Goal: Information Seeking & Learning: Learn about a topic

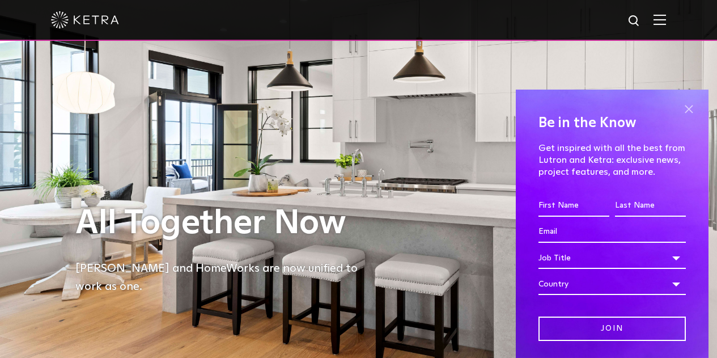
click at [680, 115] on span at bounding box center [688, 109] width 17 height 17
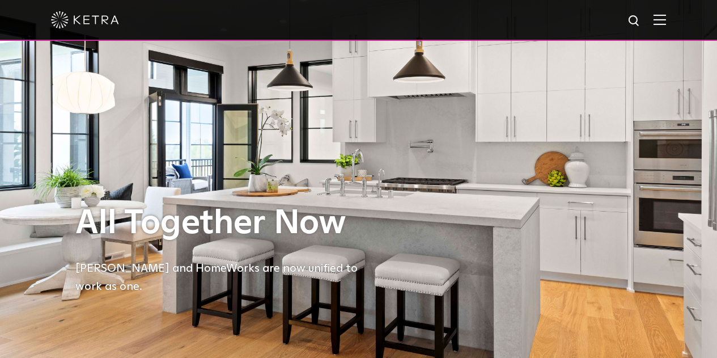
click at [666, 24] on img at bounding box center [659, 19] width 12 height 11
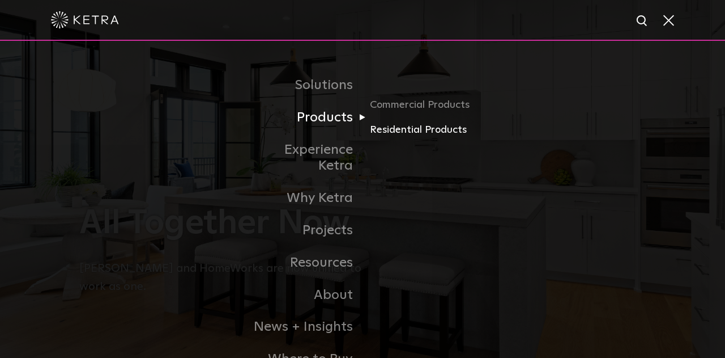
click at [400, 130] on link "Residential Products" at bounding box center [424, 130] width 109 height 16
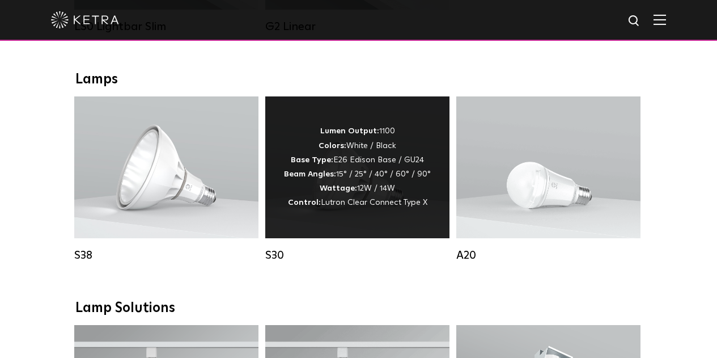
scroll to position [613, 0]
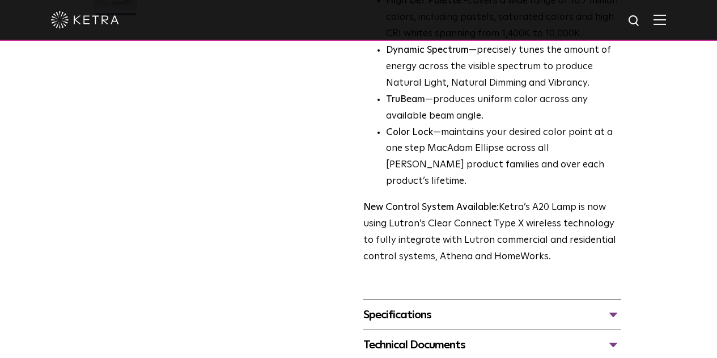
scroll to position [387, 0]
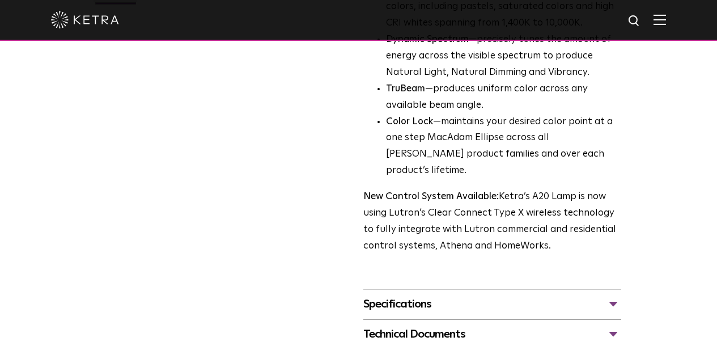
click at [560, 295] on div "Specifications" at bounding box center [492, 304] width 258 height 18
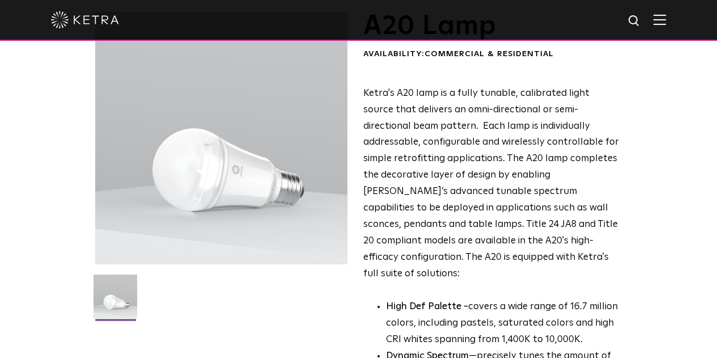
scroll to position [0, 0]
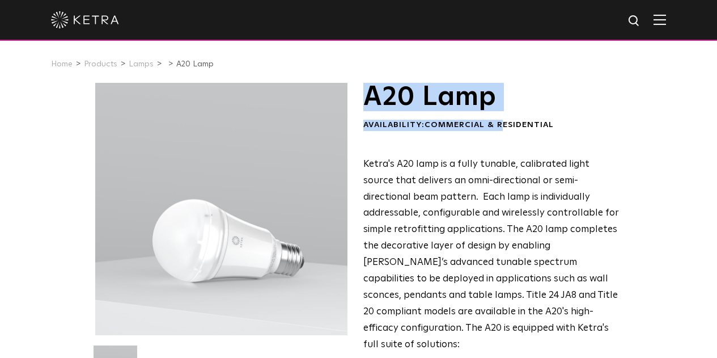
drag, startPoint x: 365, startPoint y: 100, endPoint x: 505, endPoint y: 113, distance: 140.5
click at [505, 113] on div "A20 Lamp Availability: Commercial & Residential" at bounding box center [492, 107] width 258 height 48
click at [489, 101] on h1 "A20 Lamp" at bounding box center [492, 97] width 258 height 28
drag, startPoint x: 494, startPoint y: 101, endPoint x: 366, endPoint y: 97, distance: 128.1
click at [366, 97] on h1 "A20 Lamp" at bounding box center [492, 97] width 258 height 28
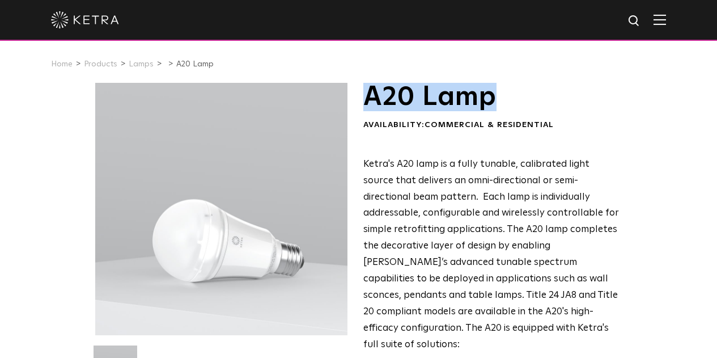
copy h1 "A20 Lamp"
